Goal: Task Accomplishment & Management: Use online tool/utility

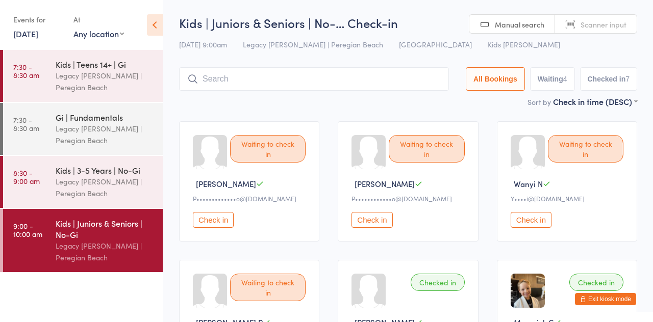
click at [219, 223] on button "Check in" at bounding box center [213, 220] width 41 height 16
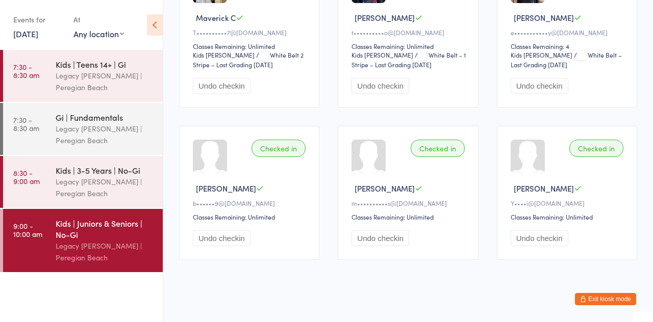
scroll to position [342, 0]
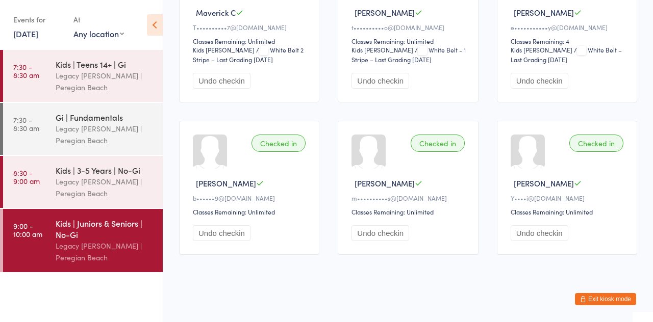
click at [48, 190] on link "8:30 - 9:00 am Kids | 3-5 Years | No-Gi Legacy Jiu Jitsu | Peregian Beach" at bounding box center [83, 182] width 160 height 52
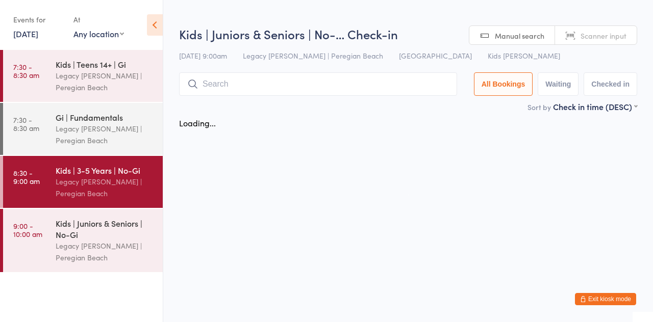
click at [191, 120] on div "Loading..." at bounding box center [197, 122] width 37 height 11
click at [82, 228] on div "Kids | Juniors & Seniors | No-Gi" at bounding box center [105, 229] width 98 height 22
